Goal: Information Seeking & Learning: Learn about a topic

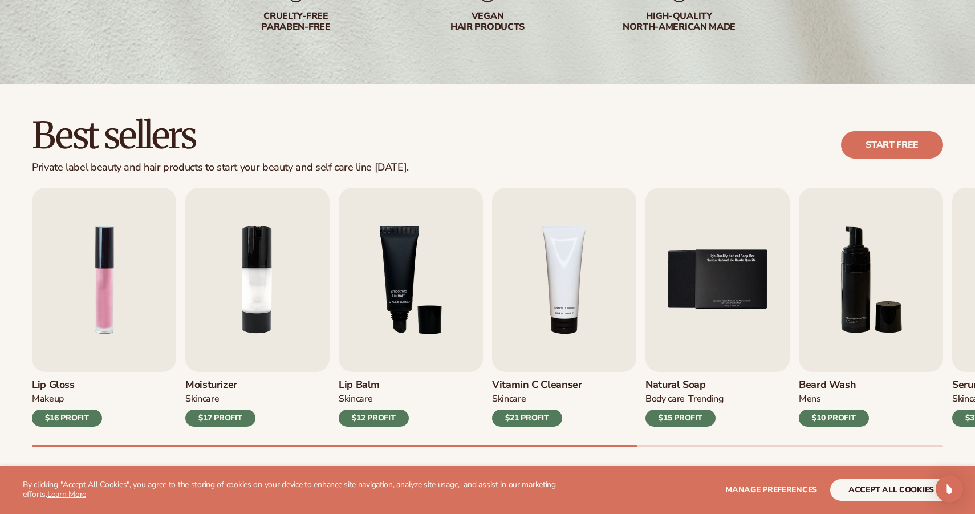
scroll to position [230, 0]
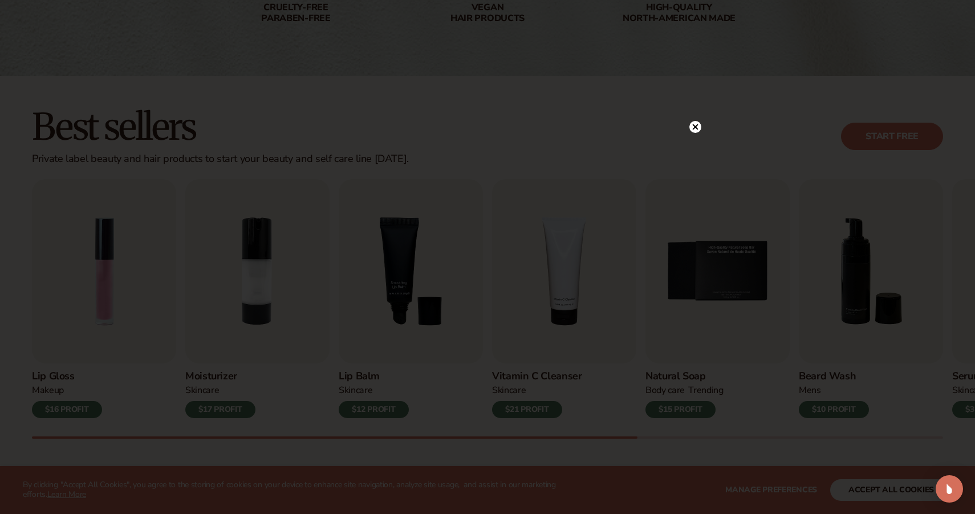
click at [693, 125] on icon at bounding box center [696, 127] width 6 height 6
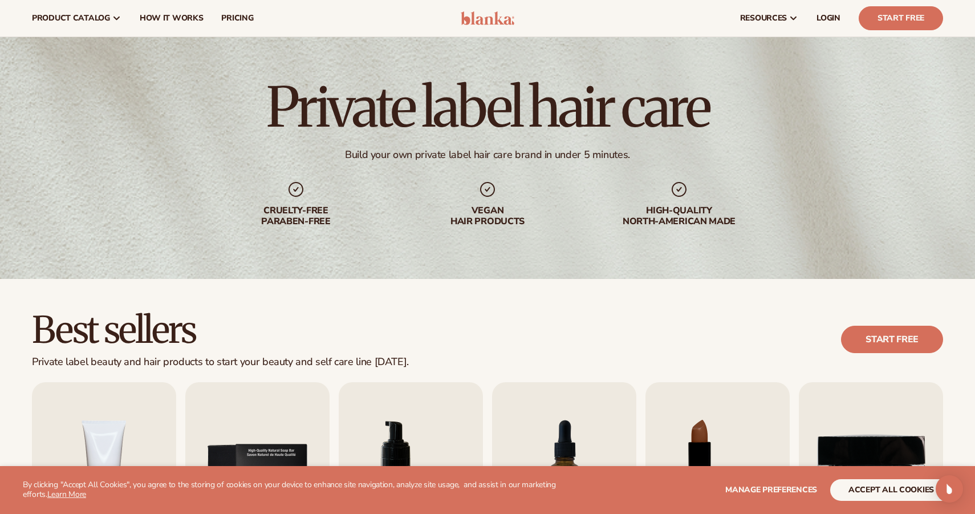
scroll to position [0, 0]
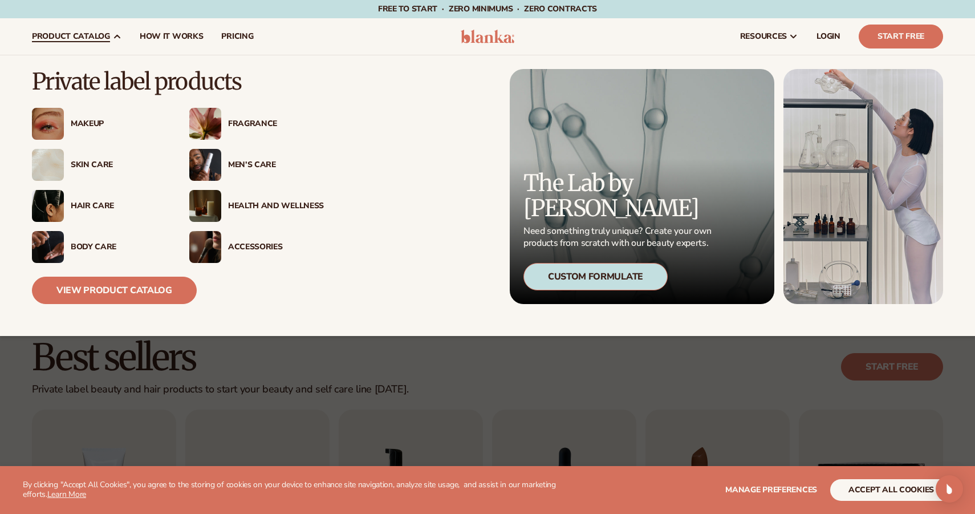
click at [100, 209] on div "Hair Care" at bounding box center [119, 206] width 96 height 10
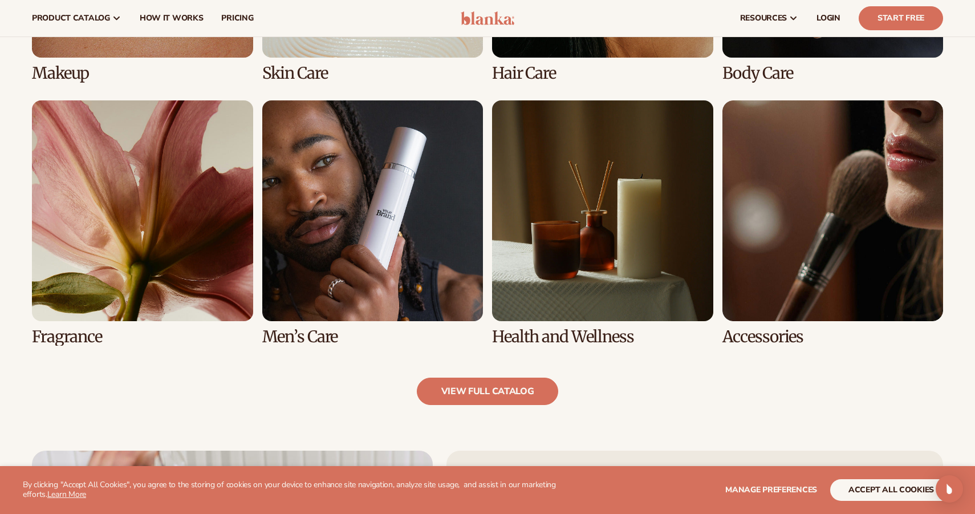
scroll to position [975, 0]
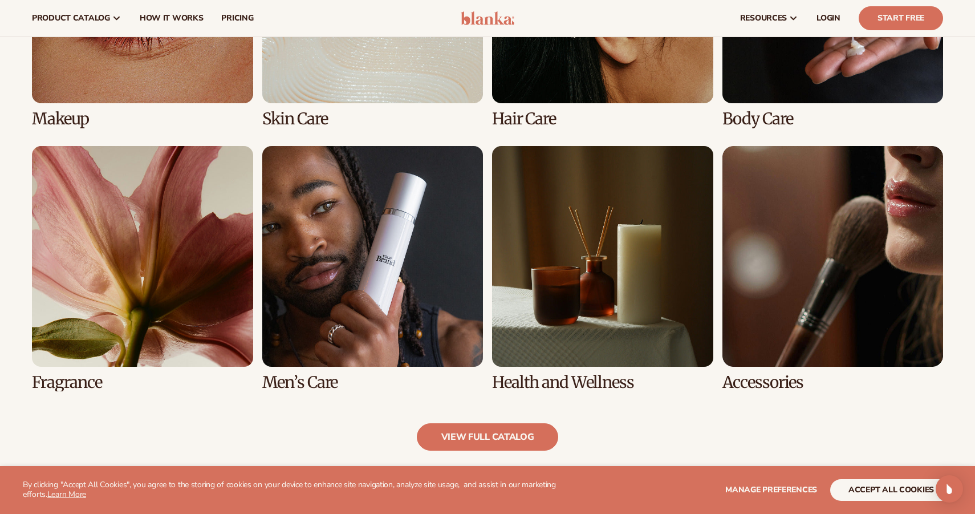
click at [592, 70] on link "3 / 8" at bounding box center [602, 5] width 221 height 245
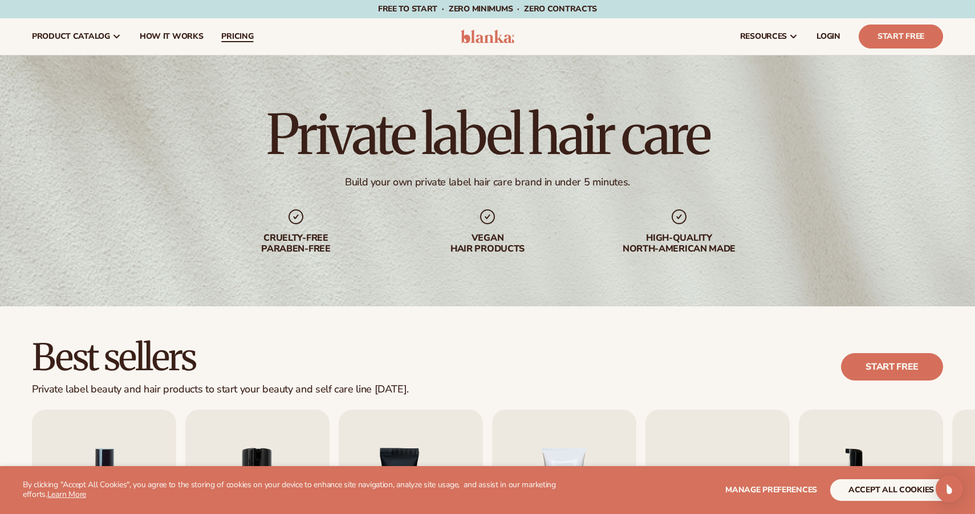
click at [244, 36] on span "pricing" at bounding box center [237, 36] width 32 height 9
